Goal: Find specific page/section: Find specific page/section

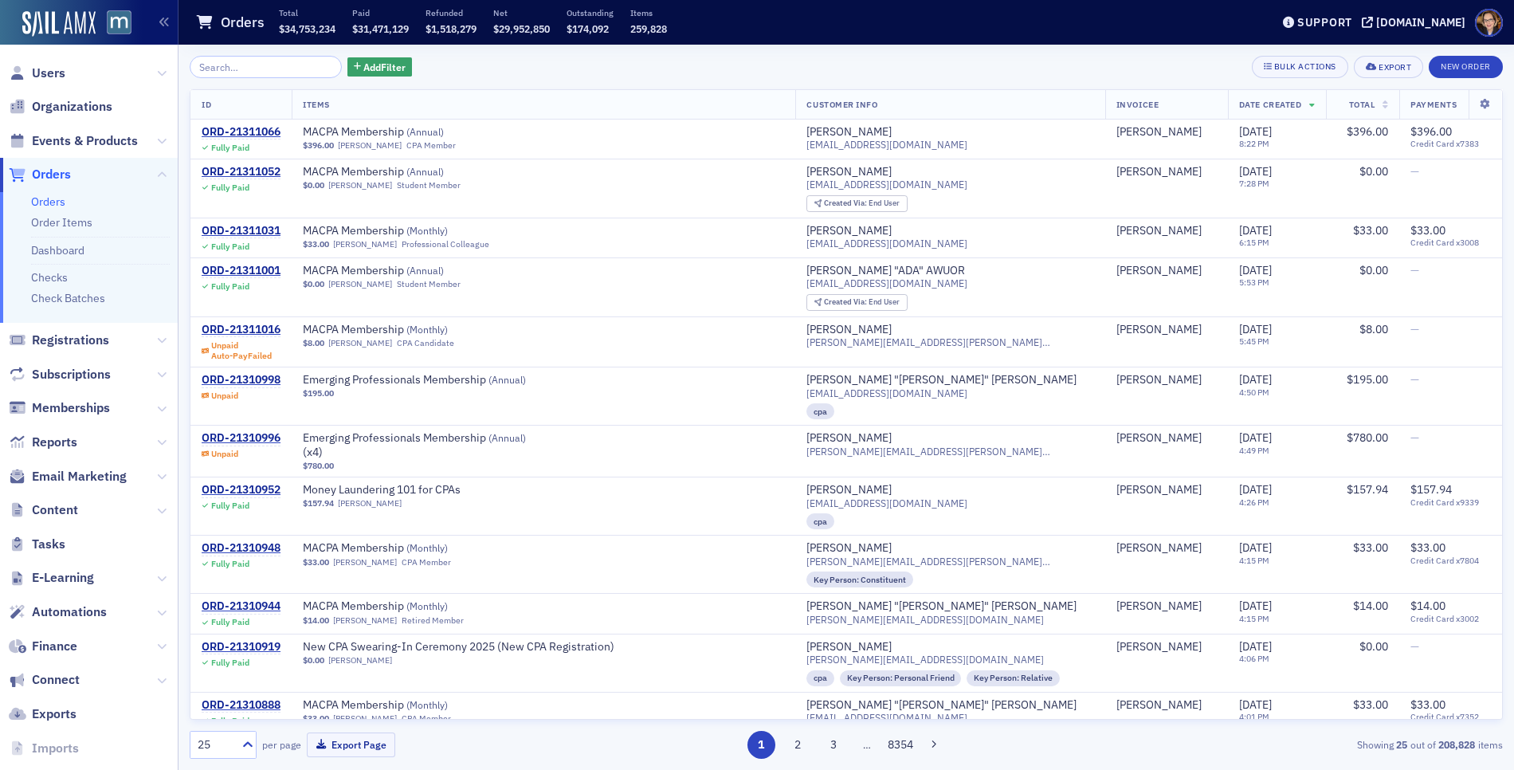
click at [53, 174] on span "Orders" at bounding box center [51, 175] width 39 height 18
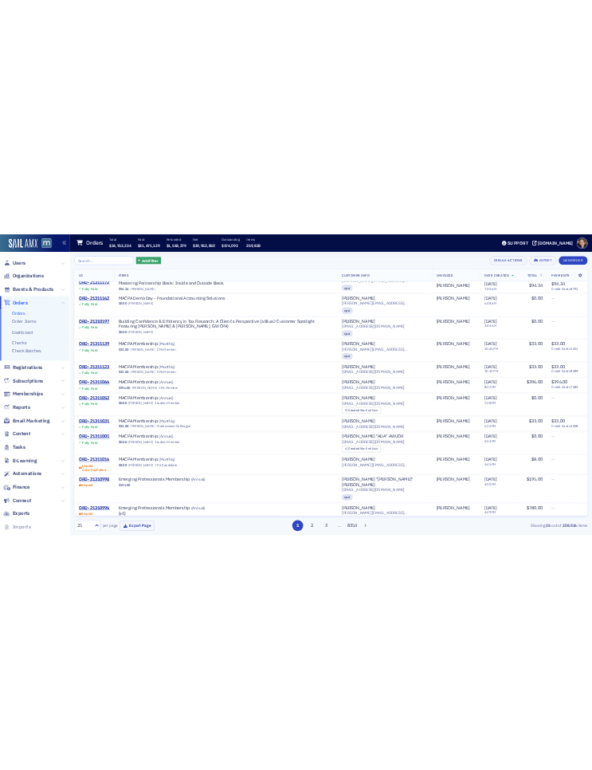
scroll to position [487, 0]
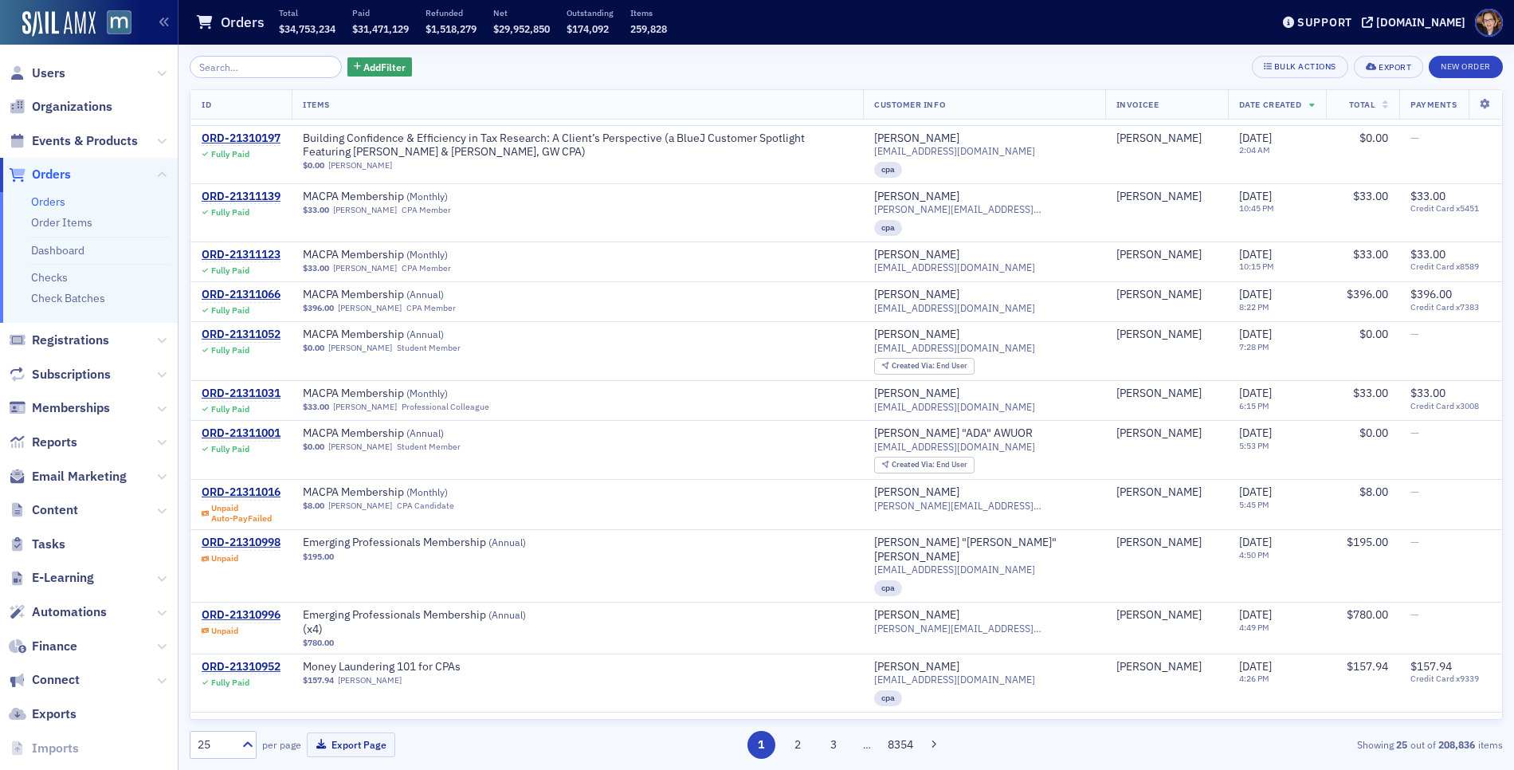
click at [47, 175] on span "Orders" at bounding box center [51, 175] width 39 height 18
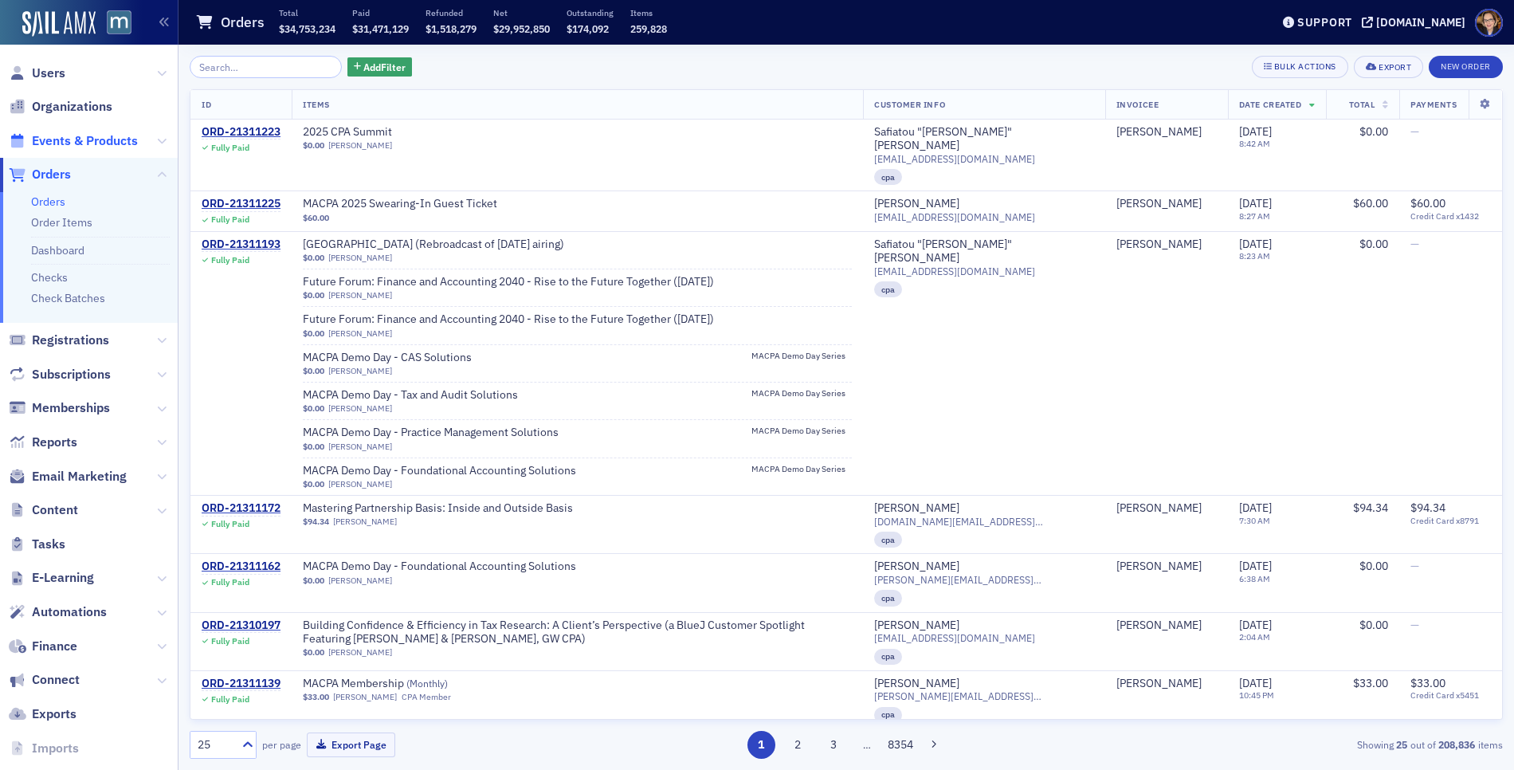
click at [71, 144] on span "Events & Products" at bounding box center [85, 141] width 106 height 18
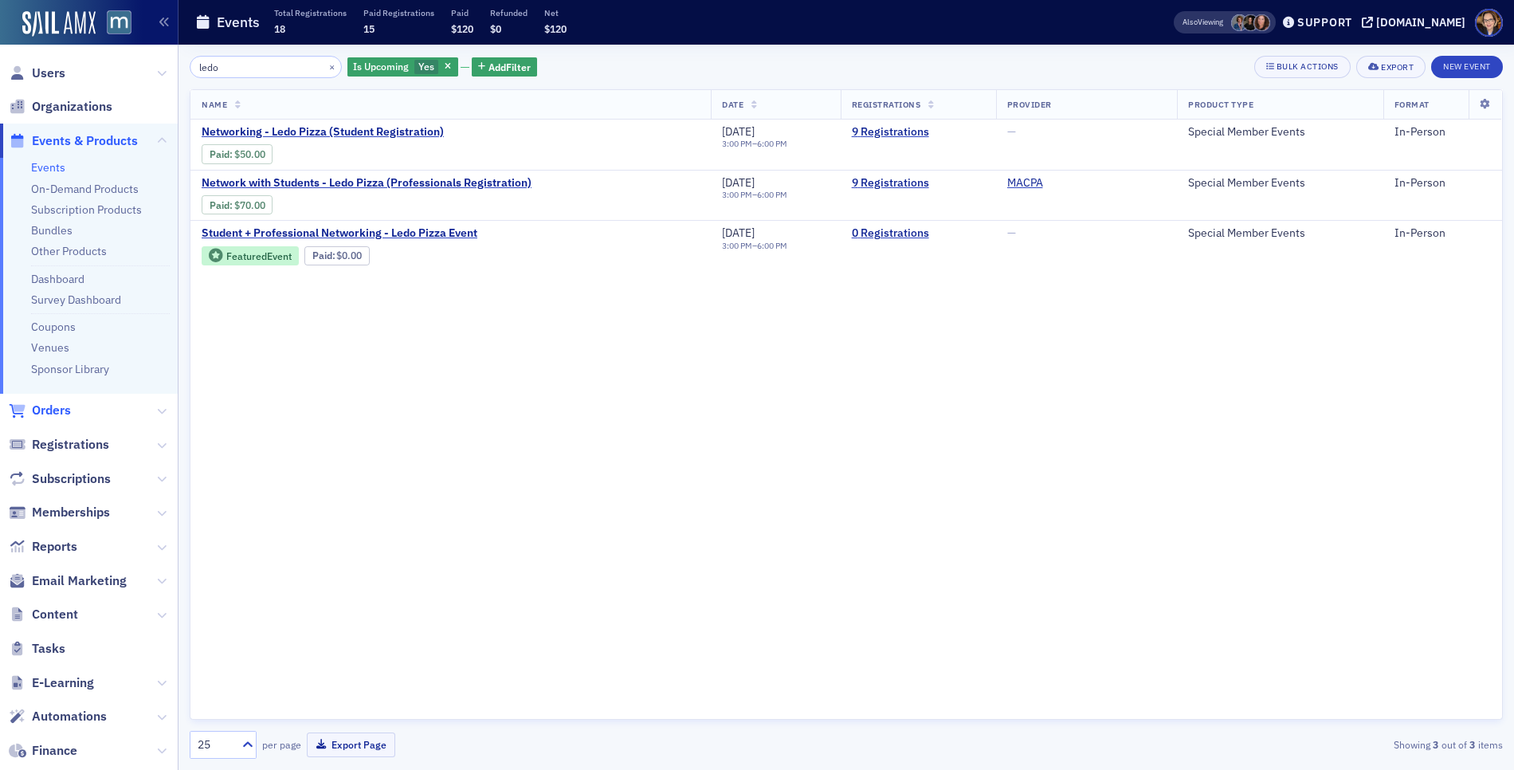
type input "ledo"
click at [57, 406] on span "Orders" at bounding box center [51, 411] width 39 height 18
